Goal: Transaction & Acquisition: Purchase product/service

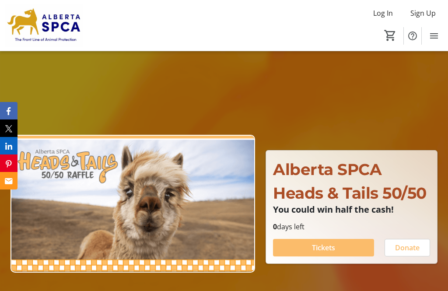
click at [380, 17] on span "Log In" at bounding box center [383, 13] width 20 height 11
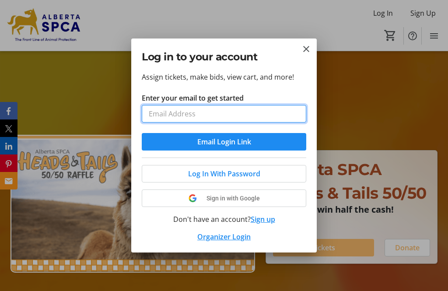
click at [246, 108] on input "Enter your email to get started" at bounding box center [224, 114] width 165 height 18
click at [242, 113] on input "mmactavish10@outlook.com" at bounding box center [224, 114] width 165 height 18
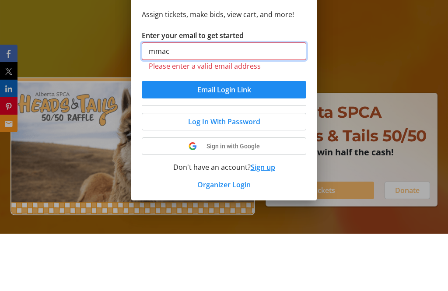
type input "mma"
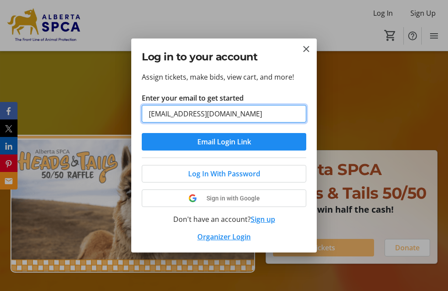
click at [263, 112] on input "marina@mactavish.ca" at bounding box center [224, 114] width 165 height 18
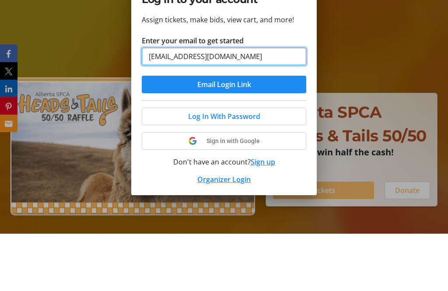
type input "marina@mactavish.ca"
click at [224, 133] on button "Email Login Link" at bounding box center [224, 142] width 165 height 18
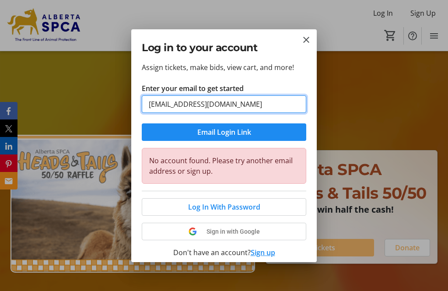
click at [144, 106] on input "marina@mactavish.ca" at bounding box center [224, 104] width 165 height 18
click at [302, 109] on input "marina@mactavish.ca" at bounding box center [224, 104] width 165 height 18
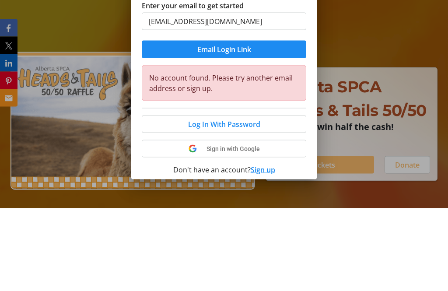
click at [270, 122] on span "submit" at bounding box center [224, 132] width 165 height 21
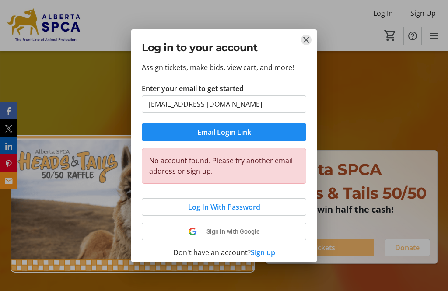
click at [302, 42] on mat-icon "Close" at bounding box center [306, 40] width 11 height 11
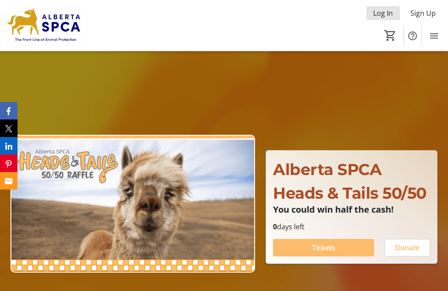
click at [389, 15] on span "Log In" at bounding box center [383, 13] width 20 height 11
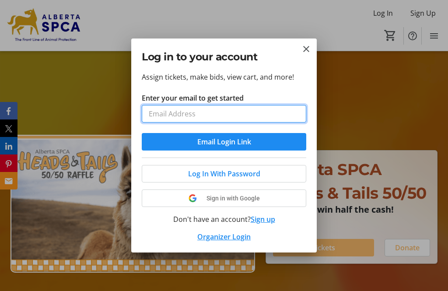
click at [246, 112] on input "Enter your email to get started" at bounding box center [224, 114] width 165 height 18
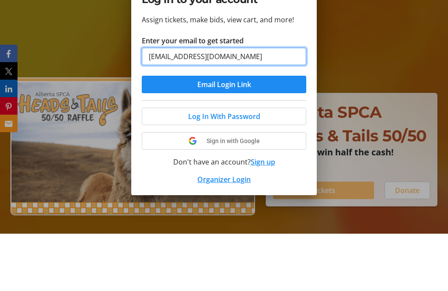
type input "mmactavish10@outlook.com"
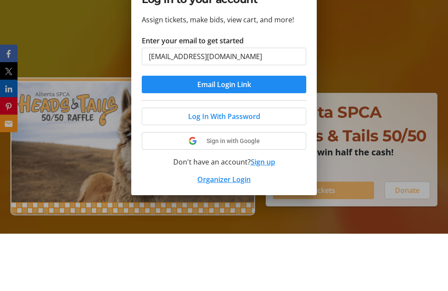
click at [287, 131] on span "submit" at bounding box center [224, 141] width 165 height 21
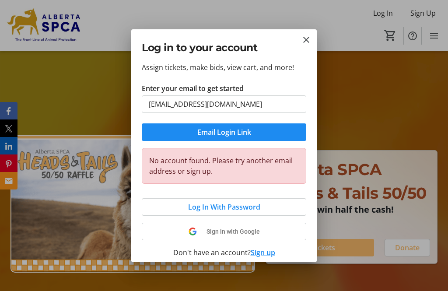
click at [307, 42] on mat-icon "Close" at bounding box center [306, 40] width 11 height 11
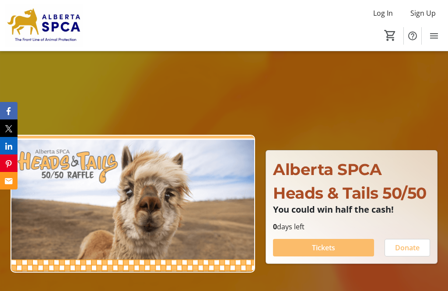
click at [432, 14] on span "Sign Up" at bounding box center [423, 13] width 25 height 11
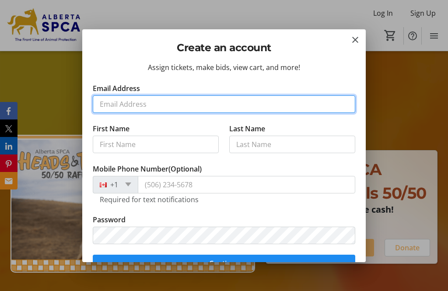
click at [189, 101] on input "Email Address" at bounding box center [224, 104] width 263 height 18
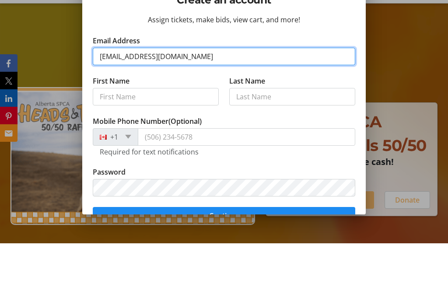
type input "mmactavish10@outlook.com"
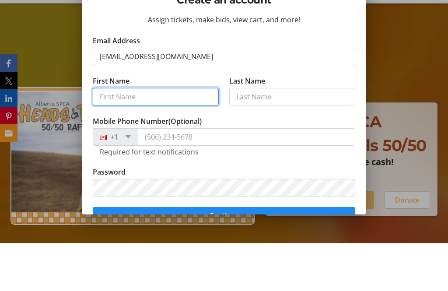
click at [204, 136] on input "First Name" at bounding box center [156, 145] width 126 height 18
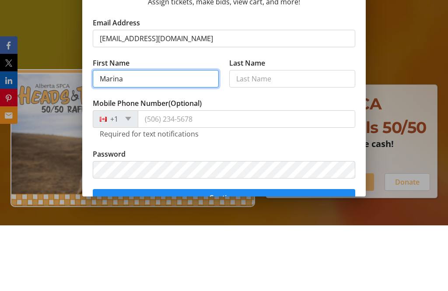
type input "Marina"
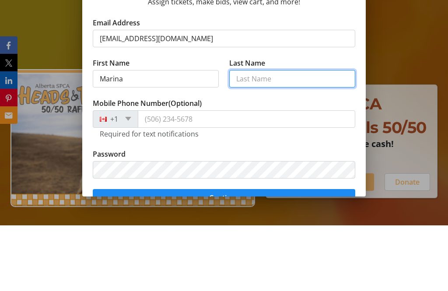
click at [281, 136] on input "Last Name" at bounding box center [292, 145] width 126 height 18
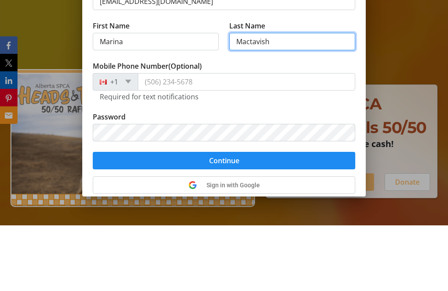
scroll to position [50, 0]
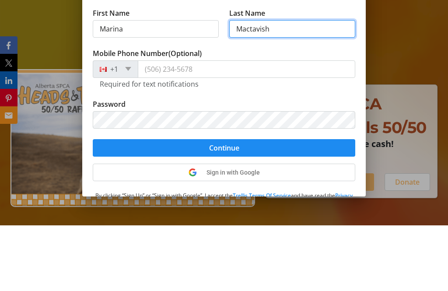
type input "Mactavish"
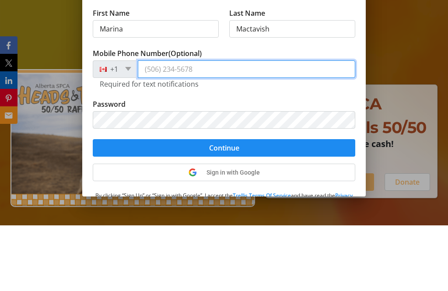
click at [251, 126] on input "Mobile Phone Number (Optional)" at bounding box center [247, 135] width 218 height 18
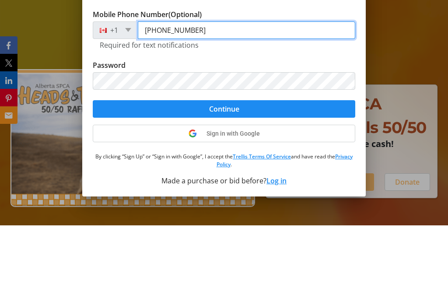
scroll to position [89, 0]
type input "(250) 203-5339"
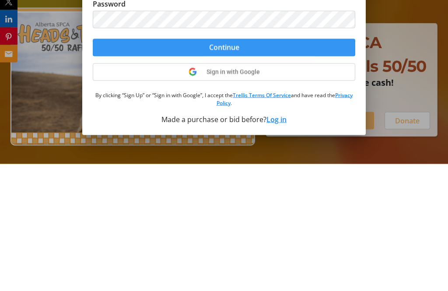
click at [296, 164] on span "submit" at bounding box center [224, 174] width 263 height 21
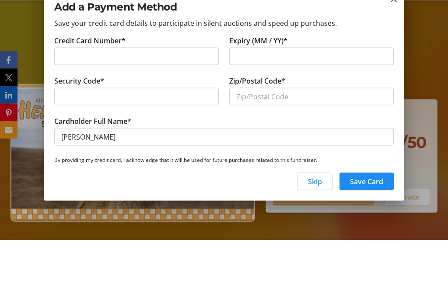
click at [169, 139] on div at bounding box center [136, 148] width 165 height 18
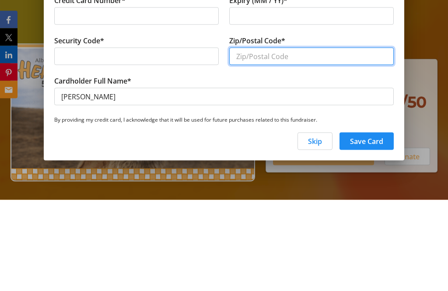
click at [313, 139] on input "Zip/Postal Code*" at bounding box center [311, 148] width 165 height 18
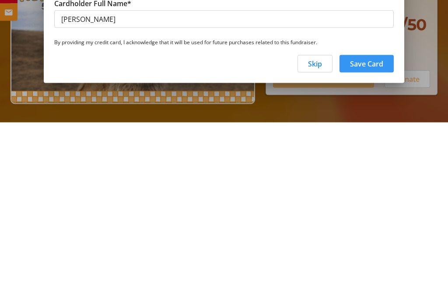
type input "T4P3W6"
click at [376, 227] on span "Save Card" at bounding box center [366, 232] width 33 height 11
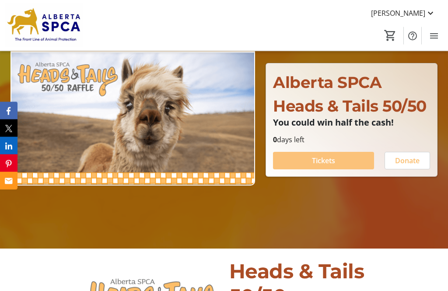
scroll to position [0, 0]
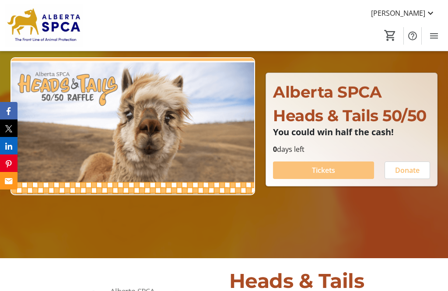
click at [348, 177] on span at bounding box center [323, 170] width 101 height 21
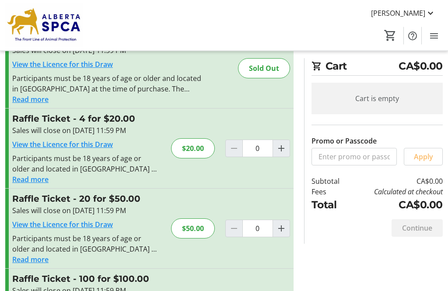
scroll to position [44, 0]
click at [289, 145] on span "Increment by one" at bounding box center [281, 148] width 17 height 17
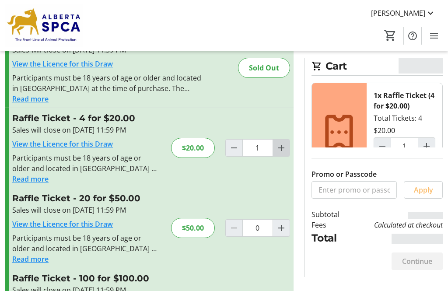
click at [284, 148] on mat-icon "Increment by one" at bounding box center [281, 148] width 11 height 11
type input "2"
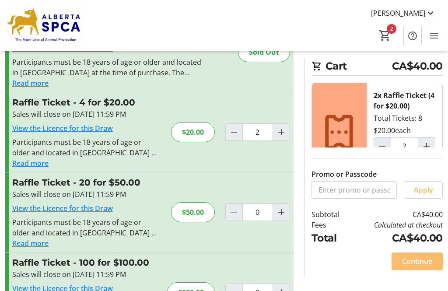
scroll to position [84, 0]
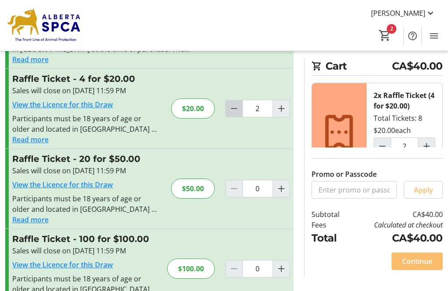
click at [239, 110] on mat-icon "Decrement by one" at bounding box center [234, 108] width 11 height 11
type input "1"
click at [427, 267] on span "Continue" at bounding box center [417, 261] width 30 height 11
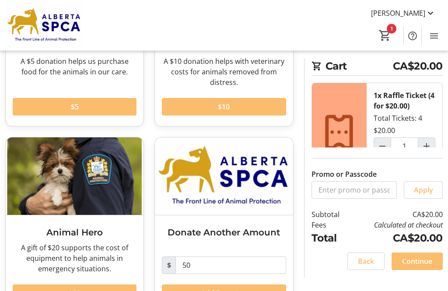
scroll to position [152, 0]
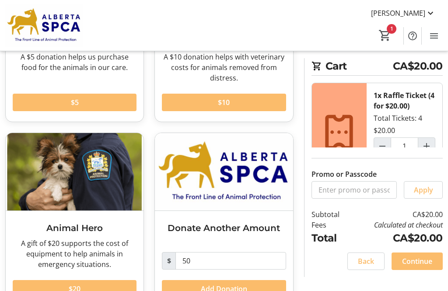
click at [429, 267] on span "Continue" at bounding box center [417, 261] width 30 height 11
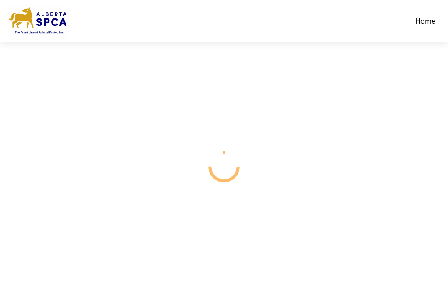
select select "CA"
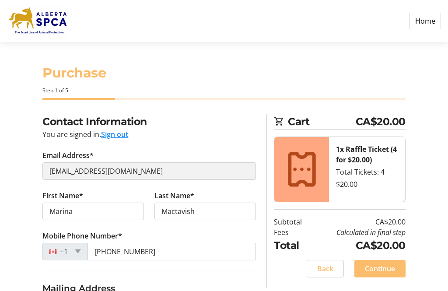
click at [406, 219] on div "Cart CA$20.00 1x Raffle Ticket (4 for $20.00) Total Tickets: 4 $20.00 Subtotal …" at bounding box center [335, 201] width 149 height 174
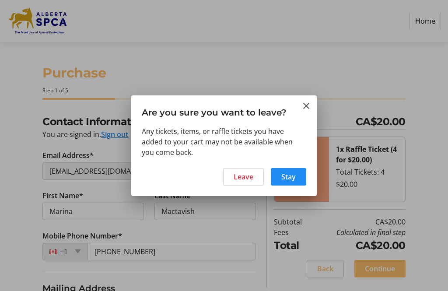
click at [256, 179] on span at bounding box center [244, 176] width 40 height 21
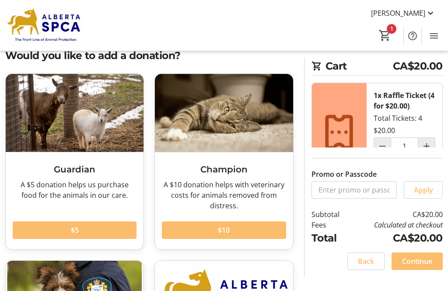
scroll to position [28, 0]
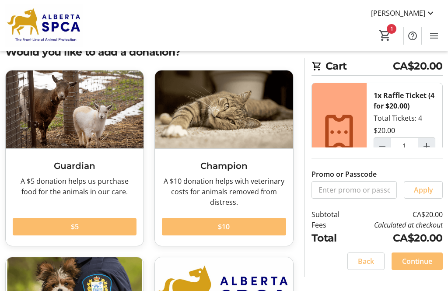
click at [428, 148] on mat-icon "Increment by one" at bounding box center [426, 146] width 11 height 11
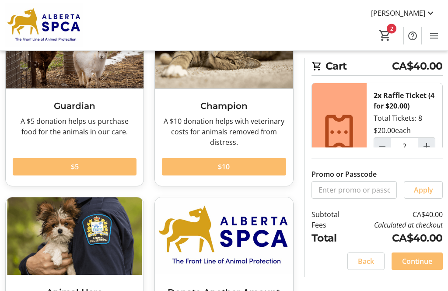
scroll to position [88, 0]
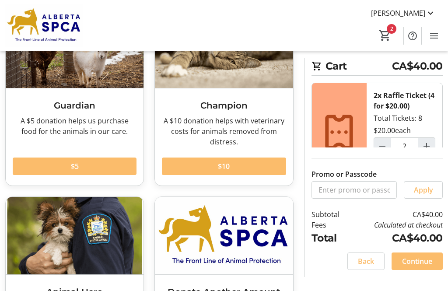
click at [386, 146] on mat-icon "Decrement by one" at bounding box center [382, 146] width 11 height 11
type input "1"
click at [427, 267] on span "Continue" at bounding box center [417, 261] width 30 height 11
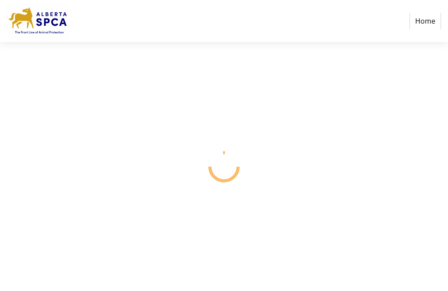
select select "CA"
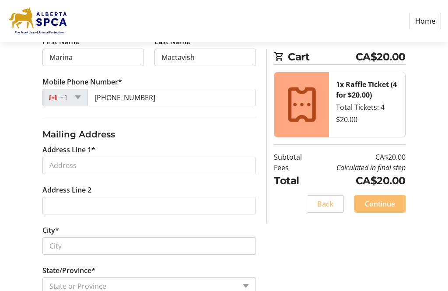
scroll to position [154, 0]
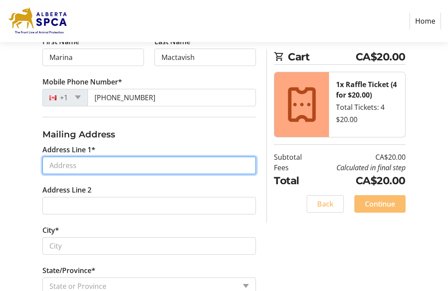
click at [183, 171] on input "Address Line 1*" at bounding box center [149, 166] width 214 height 18
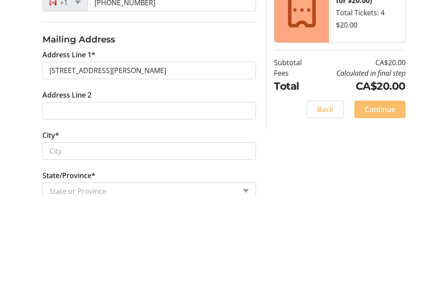
scroll to position [249, 0]
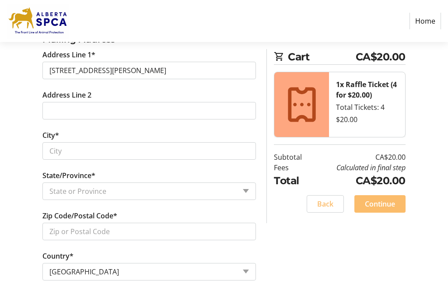
type input "28 Jarvis Avenue"
type input "Red Deer"
select select "AB"
type input "T4P 3W6"
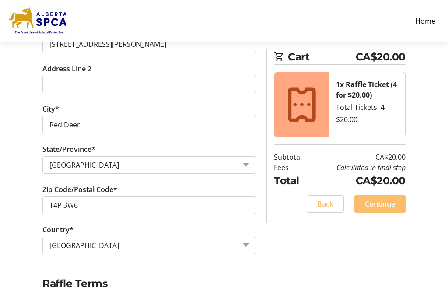
scroll to position [285, 0]
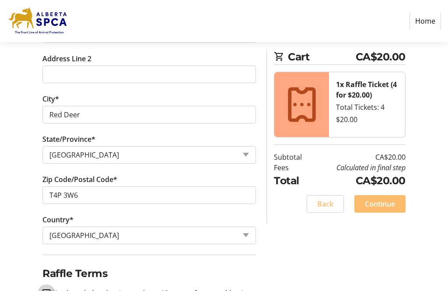
click at [48, 290] on input "I acknowledge that I am at least 18 years of age or older.*" at bounding box center [46, 293] width 8 height 8
checkbox input "true"
click at [387, 201] on span "Continue" at bounding box center [380, 204] width 30 height 11
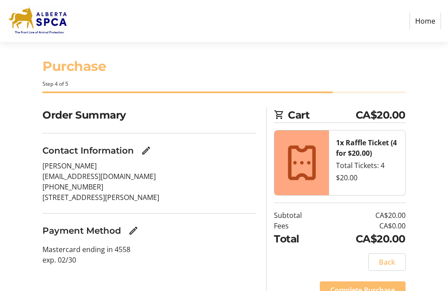
scroll to position [19, 0]
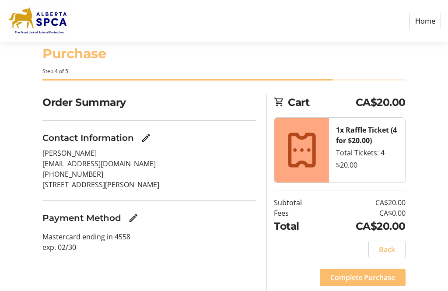
click at [376, 274] on span "Complete Purchase" at bounding box center [362, 277] width 65 height 11
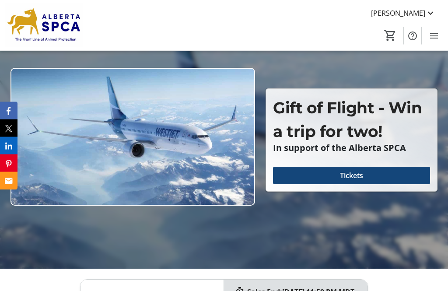
scroll to position [67, 0]
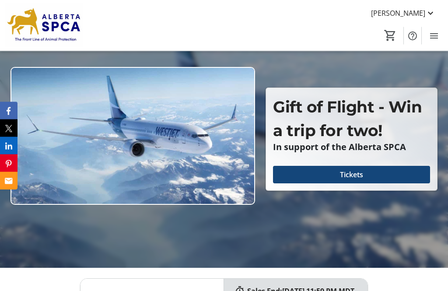
click at [371, 186] on span at bounding box center [351, 175] width 157 height 21
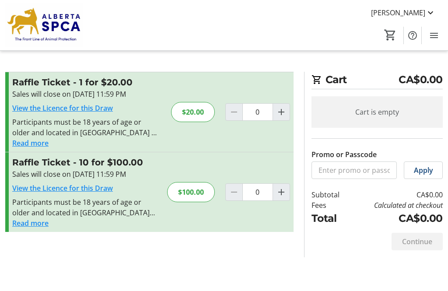
scroll to position [28, 0]
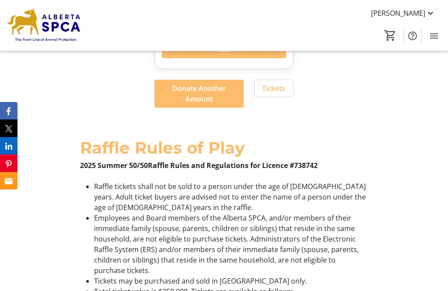
scroll to position [1529, 0]
